Goal: Task Accomplishment & Management: Complete application form

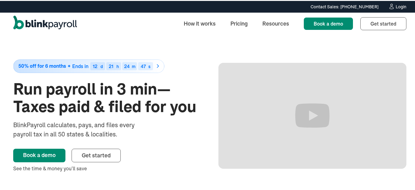
click at [399, 4] on div "Login" at bounding box center [401, 6] width 11 height 4
click at [398, 6] on div "Login" at bounding box center [401, 6] width 11 height 4
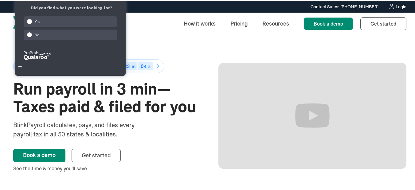
click at [399, 6] on div "Login" at bounding box center [401, 6] width 11 height 4
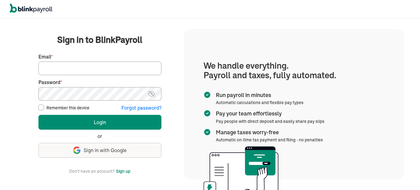
click at [112, 153] on span "Sign in with Google" at bounding box center [105, 150] width 43 height 7
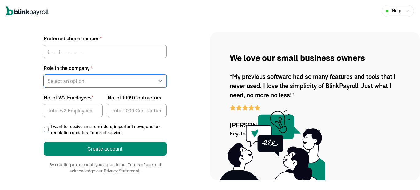
click at [152, 80] on select "Select an option Business owner HR CPA / Accountant Other" at bounding box center [105, 81] width 123 height 14
select select "other"
click at [44, 74] on select "Select an option Business owner HR CPA / Accountant Other" at bounding box center [105, 81] width 123 height 14
click at [152, 80] on select "Select an option Business owner HR CPA / Accountant Other" at bounding box center [105, 81] width 123 height 14
select select "other"
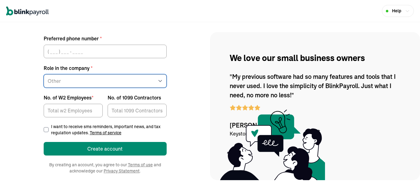
click at [44, 74] on select "Select an option Business owner HR CPA / Accountant Other" at bounding box center [105, 81] width 123 height 14
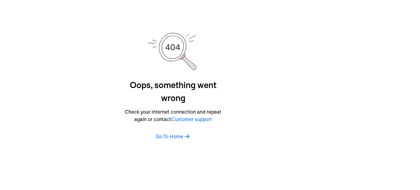
click at [198, 118] on span "Customer support" at bounding box center [191, 119] width 41 height 6
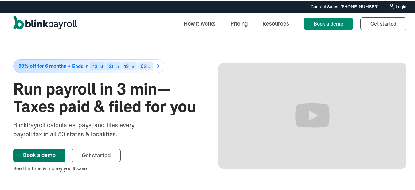
click at [43, 153] on link "Book a demo" at bounding box center [39, 154] width 52 height 14
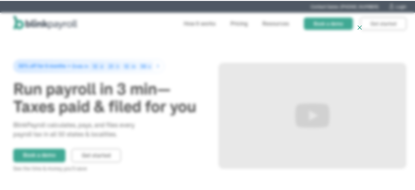
click at [356, 26] on icon at bounding box center [359, 27] width 7 height 8
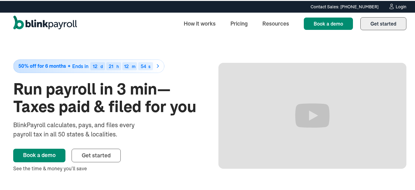
click at [377, 24] on span "Get started" at bounding box center [383, 23] width 26 height 6
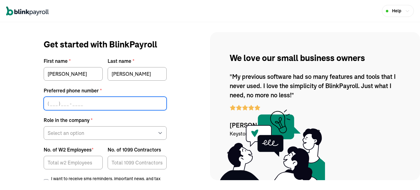
type input "("
click at [51, 105] on input "(" at bounding box center [105, 103] width 123 height 14
type input "("
click at [51, 105] on input "(" at bounding box center [105, 103] width 123 height 14
